Goal: Information Seeking & Learning: Find specific page/section

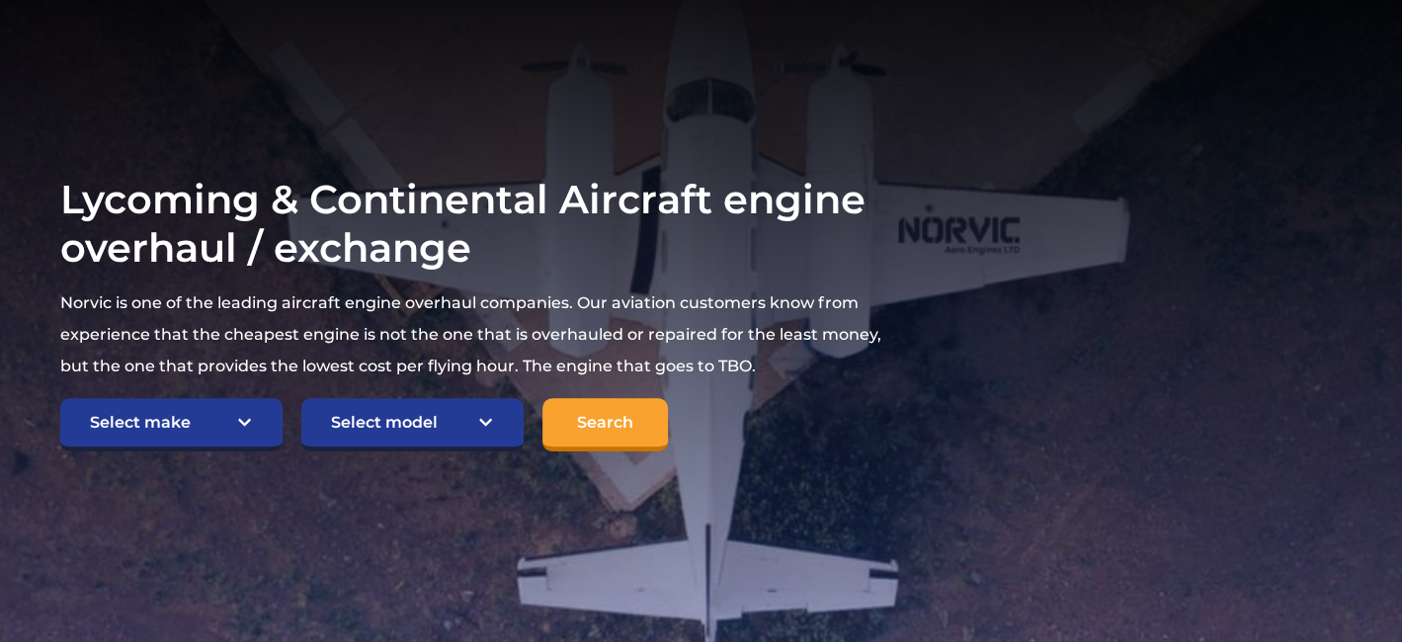
scroll to position [296, 0]
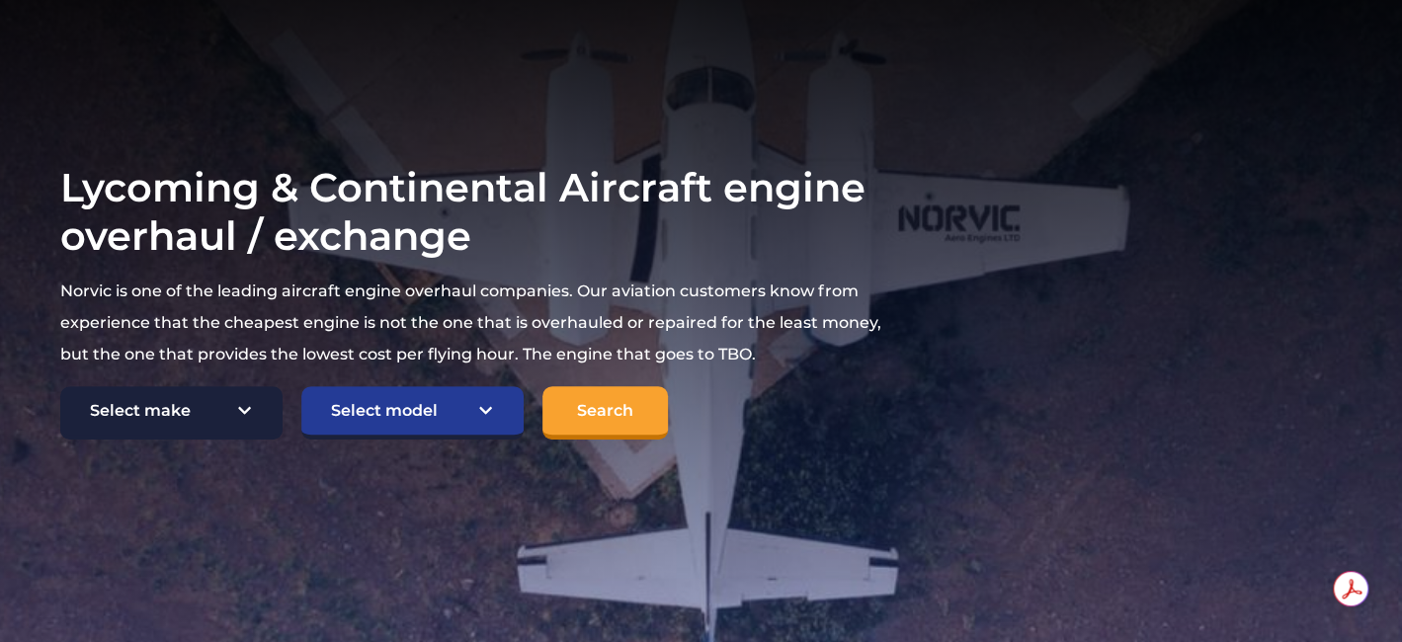
click at [195, 406] on select "Select make TCM Continental Lycoming" at bounding box center [171, 412] width 222 height 53
select select "TCM Continental"
click at [60, 386] on select "Select make TCM Continental Lycoming" at bounding box center [171, 412] width 222 height 53
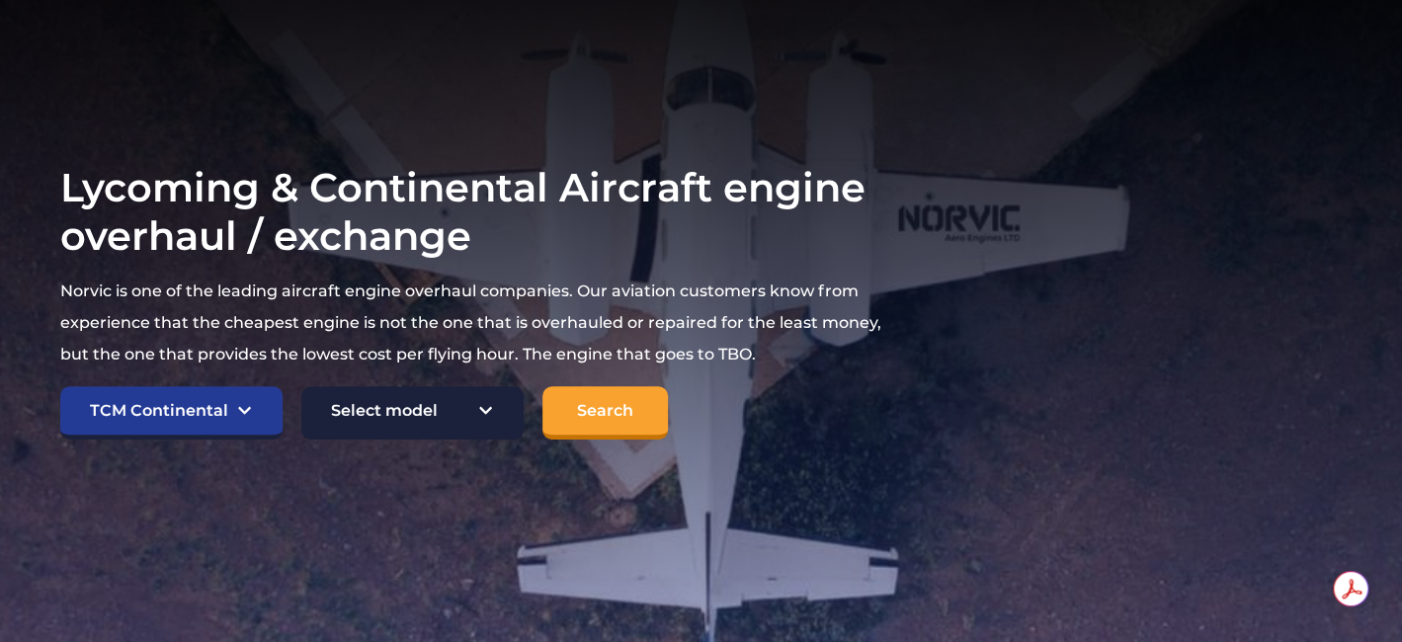
click at [432, 421] on select "Select model American Champion 7KCAB Bellanca Citabria IO-320-E2A Beech 23 Musk…" at bounding box center [412, 412] width 222 height 53
select select "897"
click at [301, 386] on select "Select model American Champion 7KCAB Bellanca Citabria IO-320-E2A Beech 23 Musk…" at bounding box center [412, 412] width 222 height 53
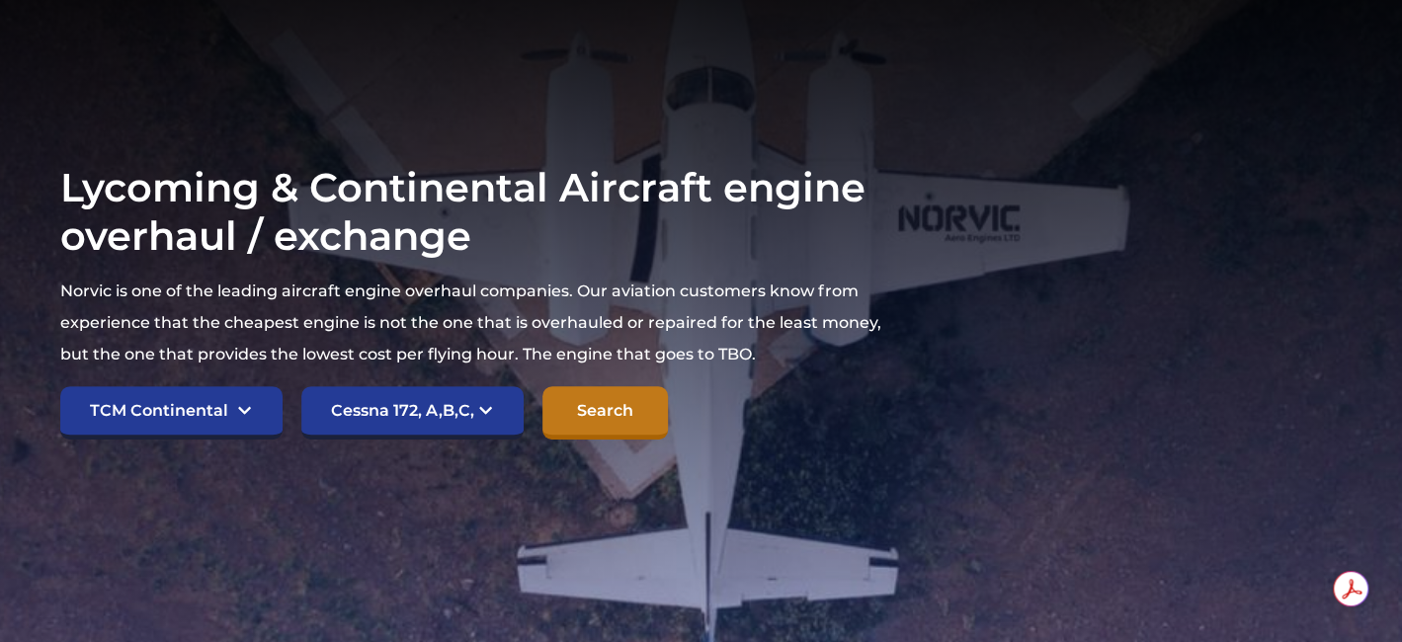
click at [604, 413] on input "Search" at bounding box center [604, 412] width 125 height 53
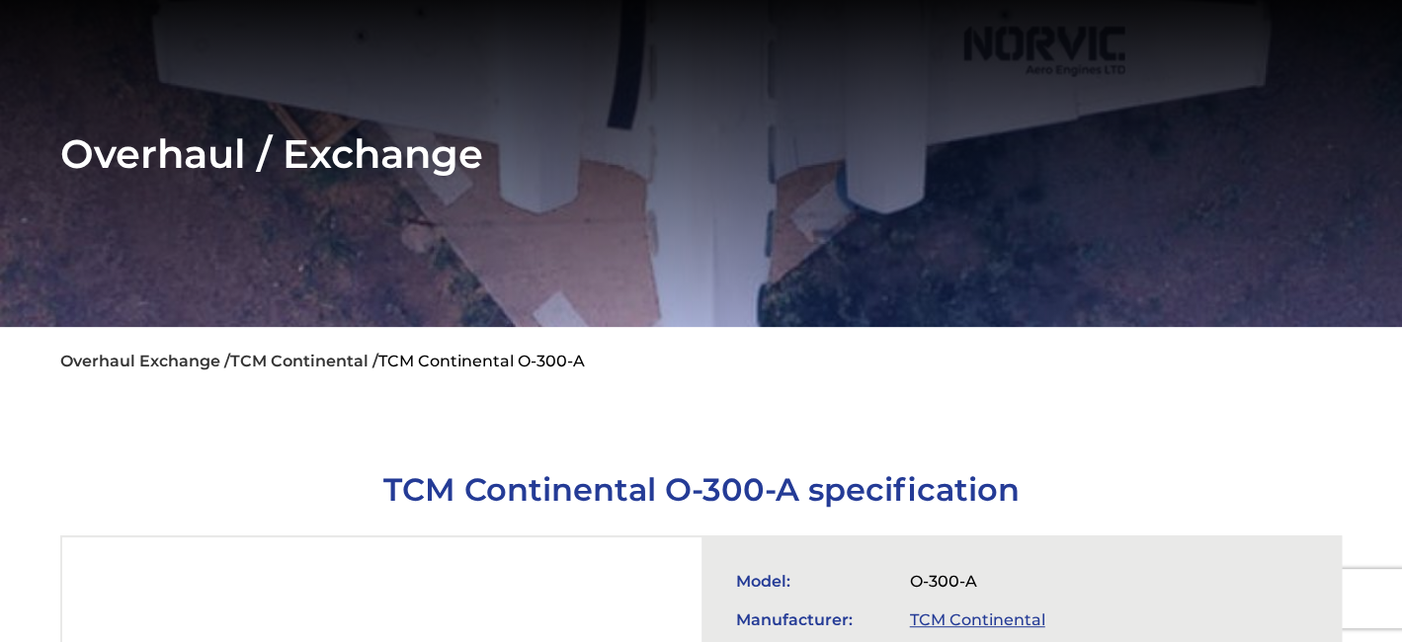
scroll to position [198, 0]
